Goal: Find specific page/section: Find specific page/section

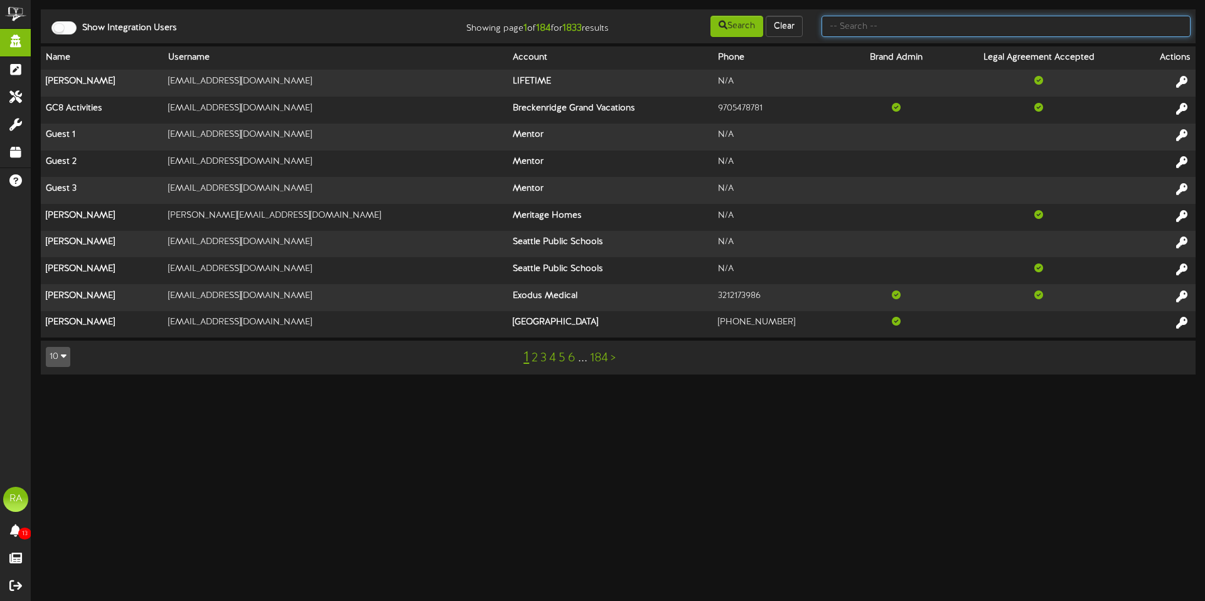
click at [906, 35] on input "text" at bounding box center [1006, 26] width 369 height 21
type input "[PERSON_NAME]"
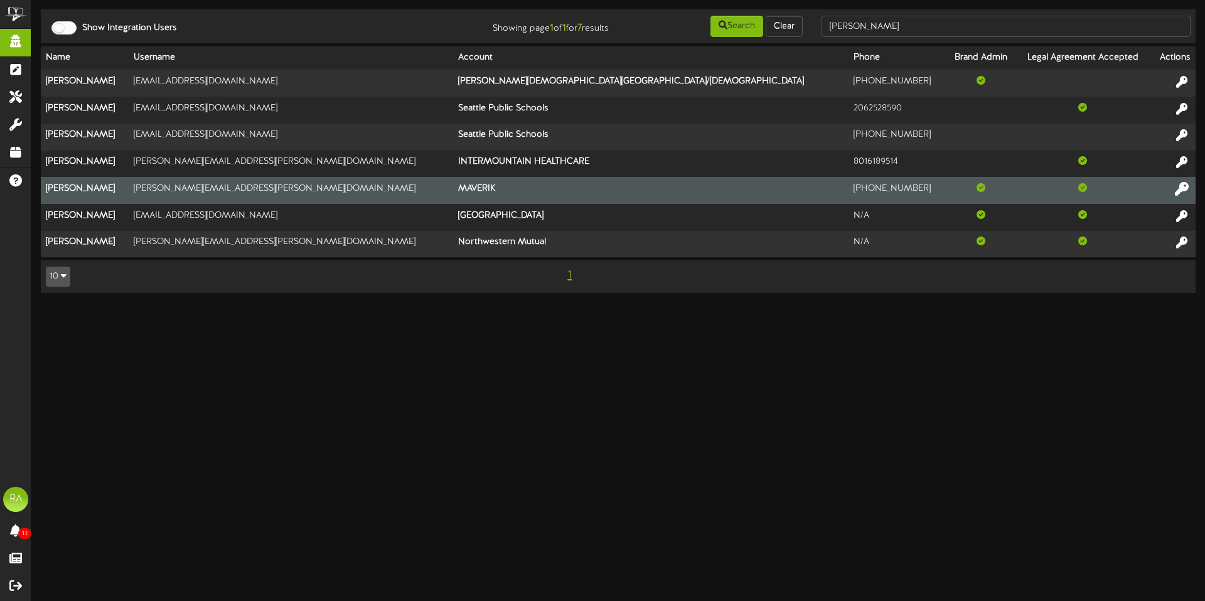
click at [1187, 186] on icon at bounding box center [1182, 188] width 14 height 14
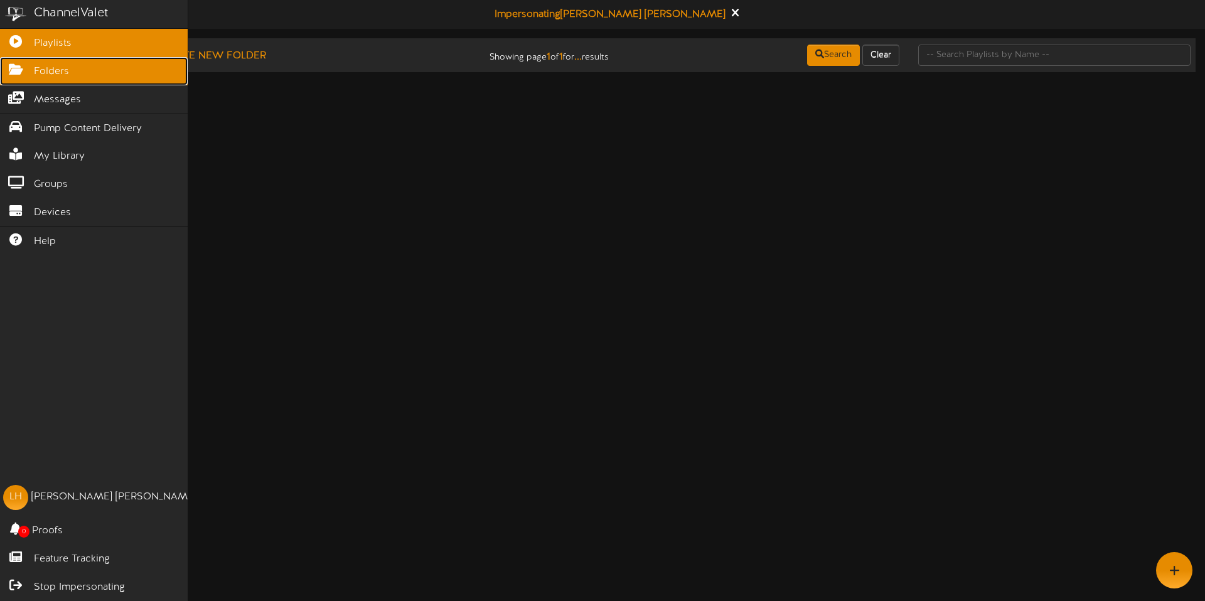
click at [23, 73] on link "Folders" at bounding box center [94, 71] width 188 height 28
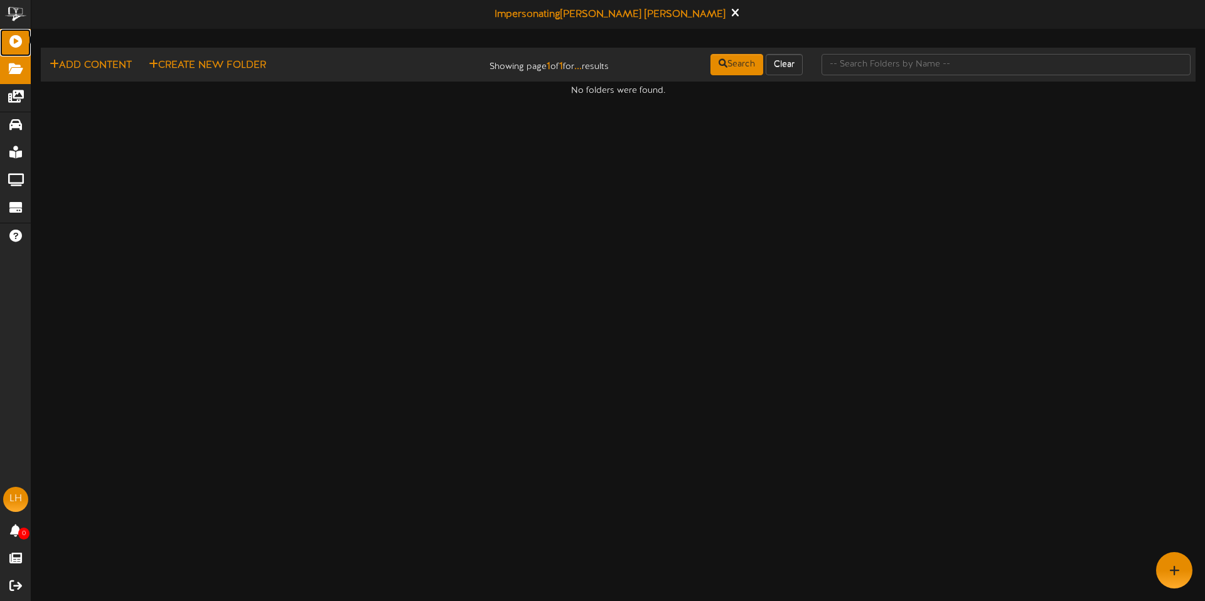
click at [29, 43] on icon at bounding box center [15, 39] width 31 height 9
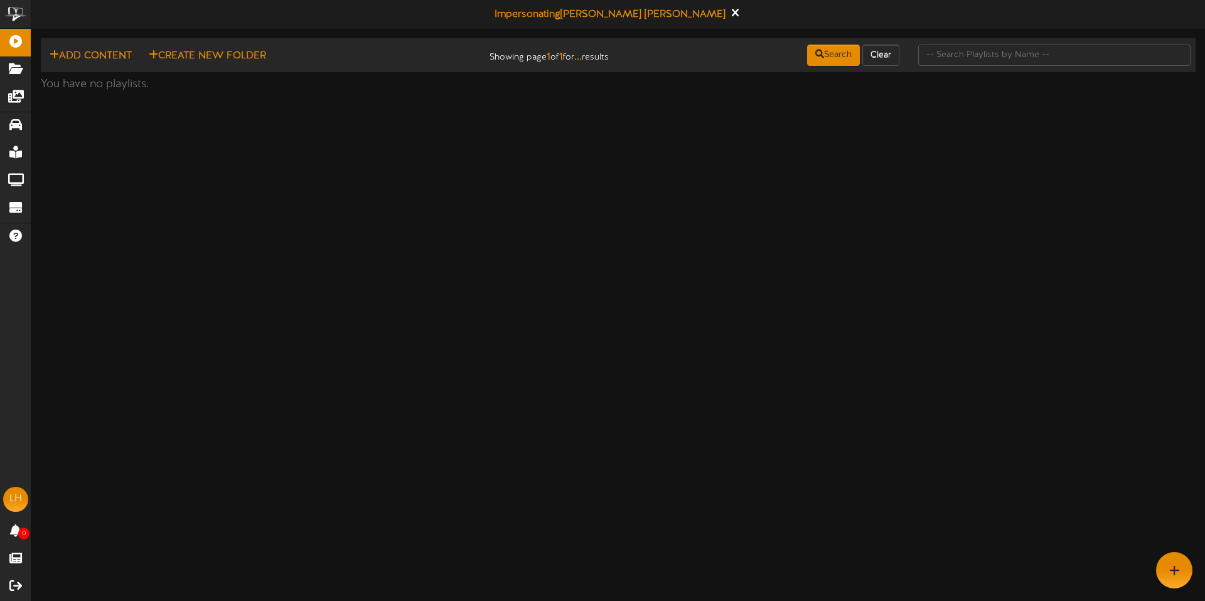
click at [431, 97] on html "ChannelValet Playlists Folders Messages Pump Content Delivery My Library Groups…" at bounding box center [602, 48] width 1205 height 97
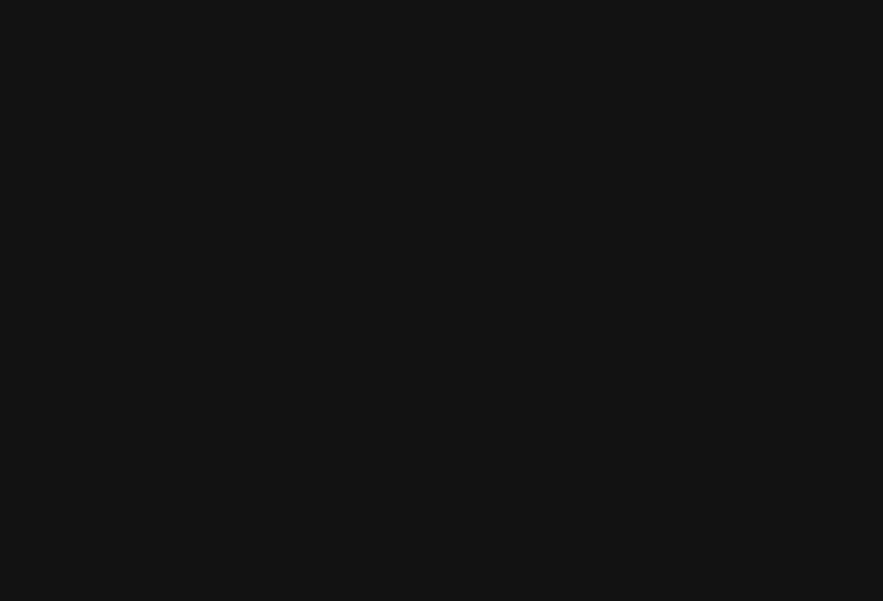
click at [513, 0] on html at bounding box center [441, 0] width 883 height 0
click at [880, 0] on html at bounding box center [441, 0] width 883 height 0
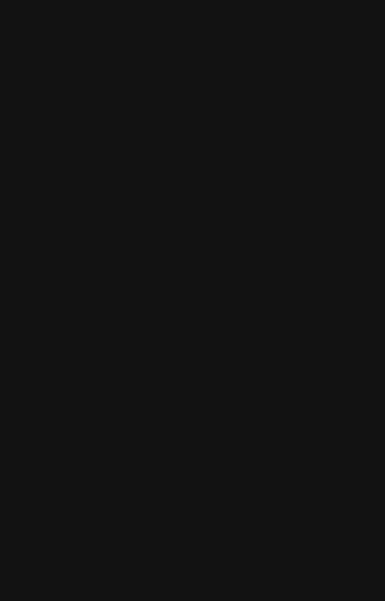
click at [271, 0] on html at bounding box center [192, 0] width 385 height 0
